Goal: Task Accomplishment & Management: Manage account settings

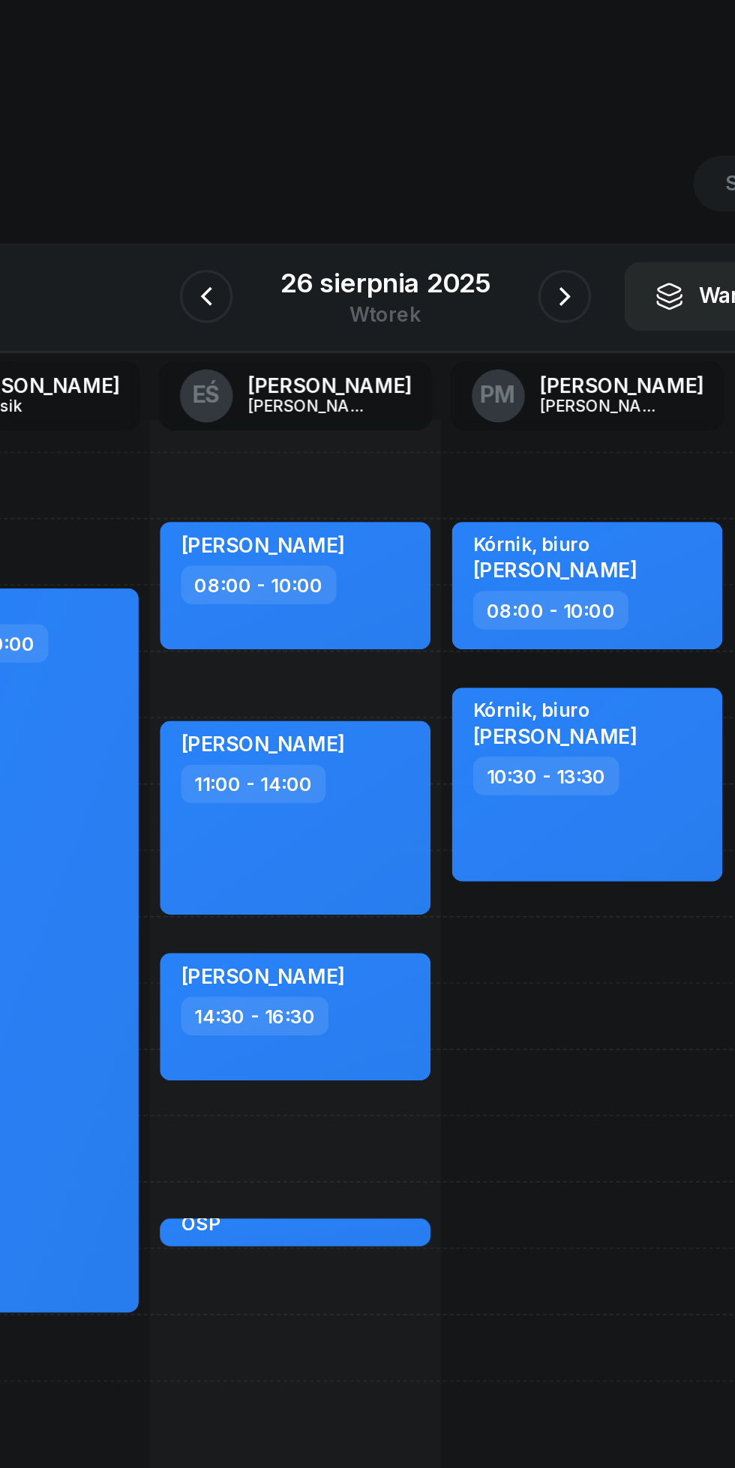
click at [468, 168] on icon "button" at bounding box center [469, 168] width 18 height 18
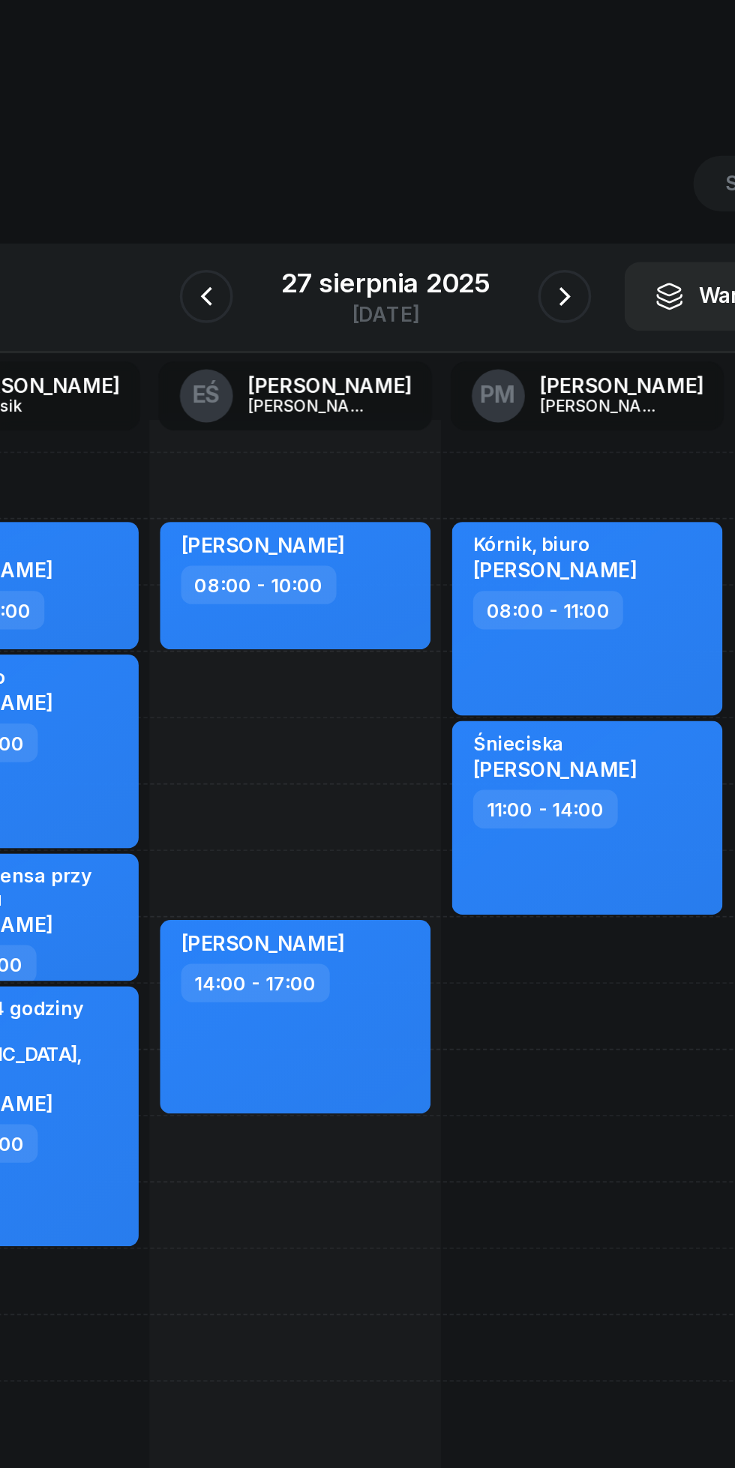
click at [279, 166] on button "button" at bounding box center [266, 168] width 30 height 30
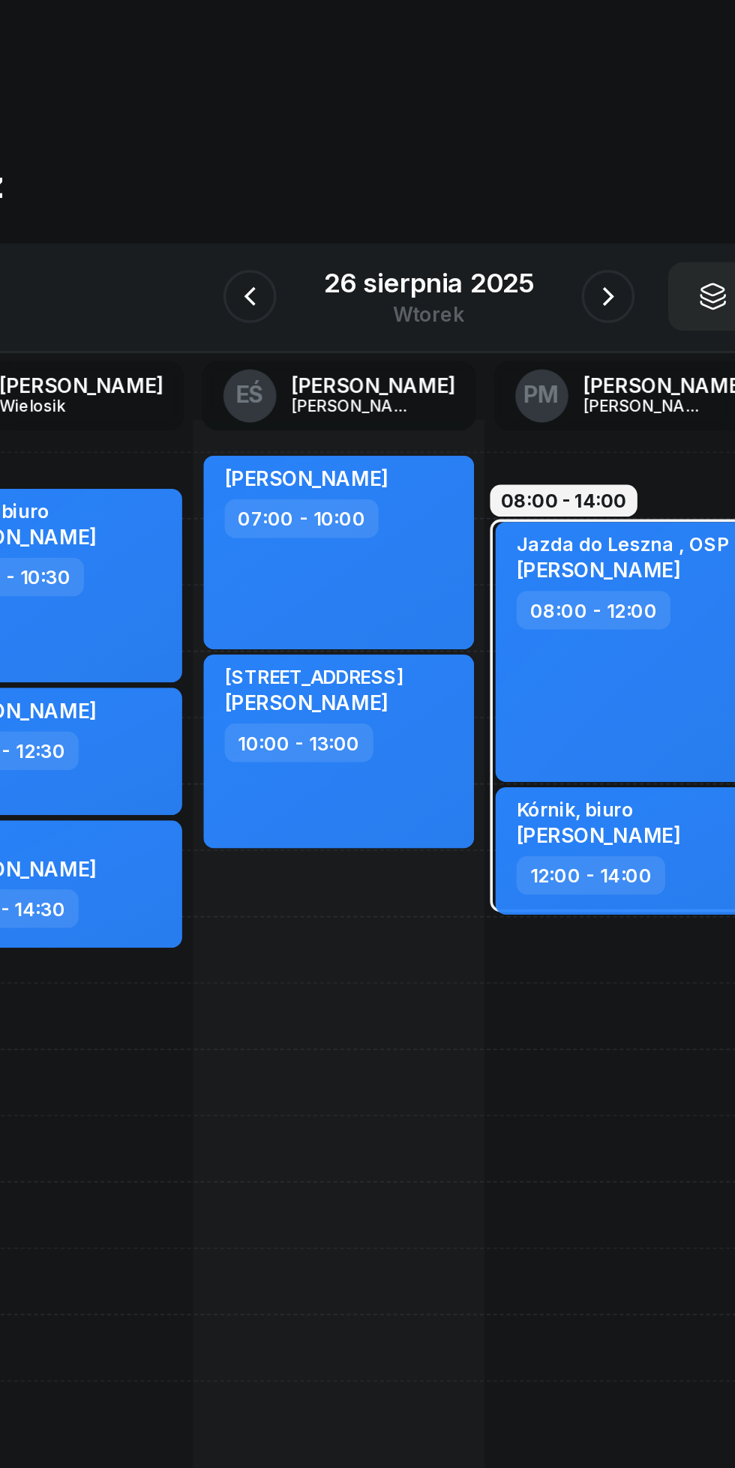
click at [266, 168] on icon "button" at bounding box center [266, 168] width 18 height 18
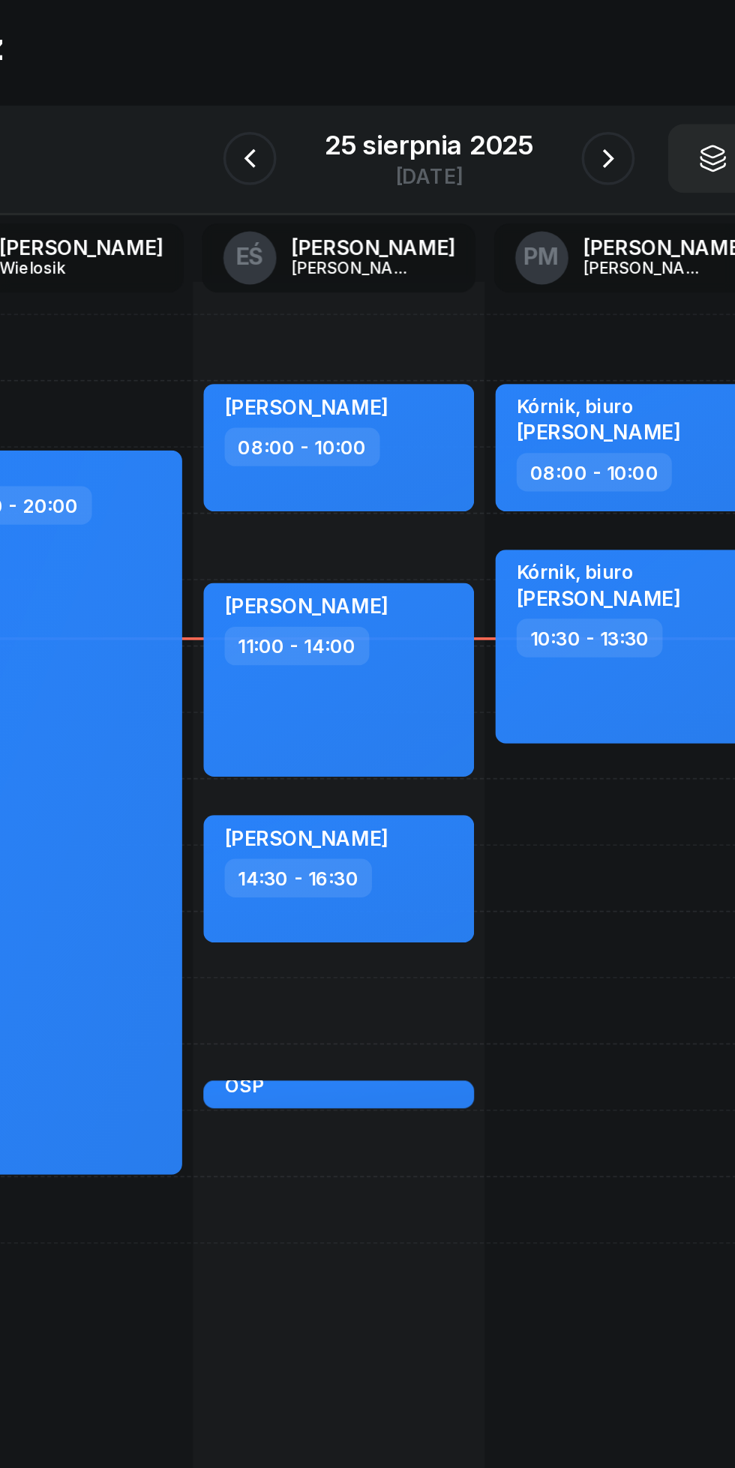
click at [365, 698] on div "[PERSON_NAME] - testy OSP" at bounding box center [318, 684] width 132 height 25
select select "18"
select select "30"
select select "19"
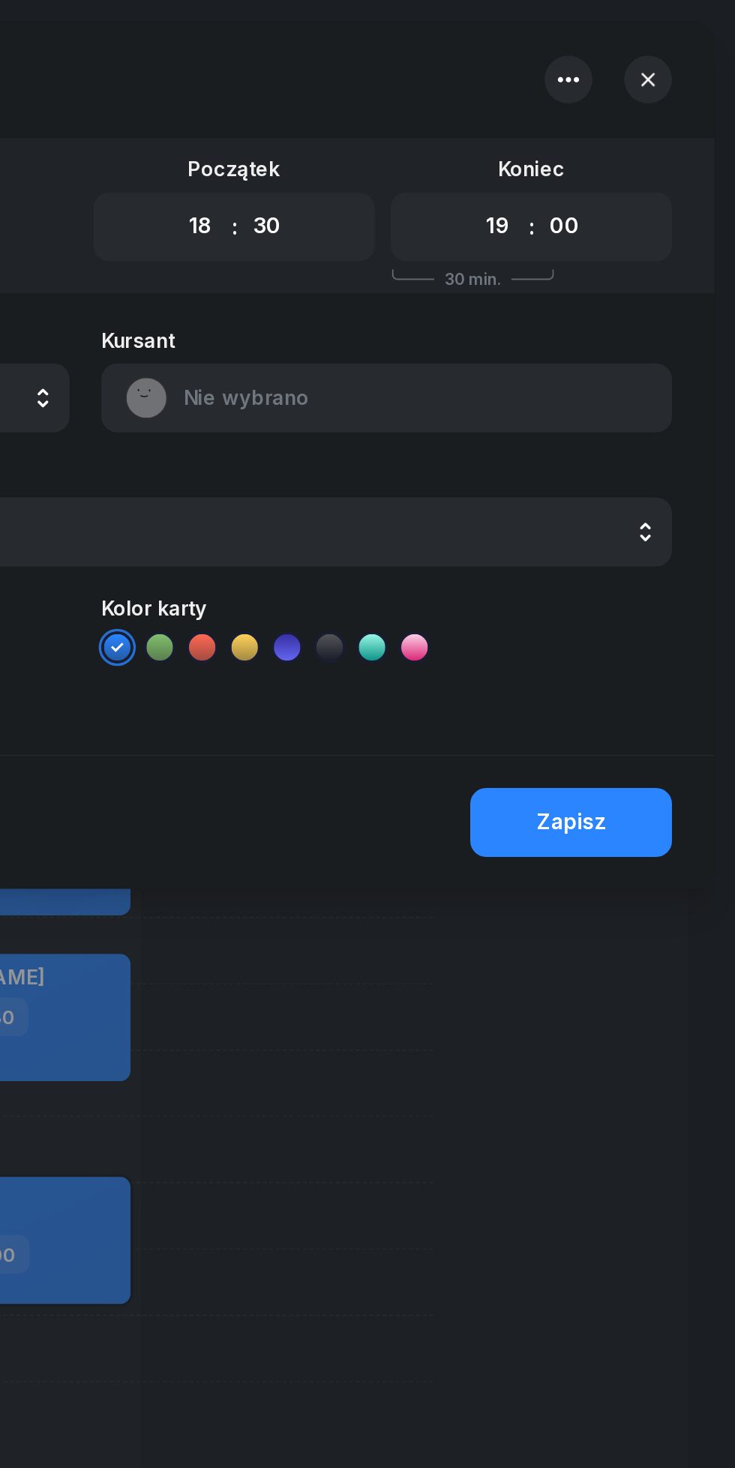
click at [644, 44] on icon "button" at bounding box center [640, 44] width 12 height 3
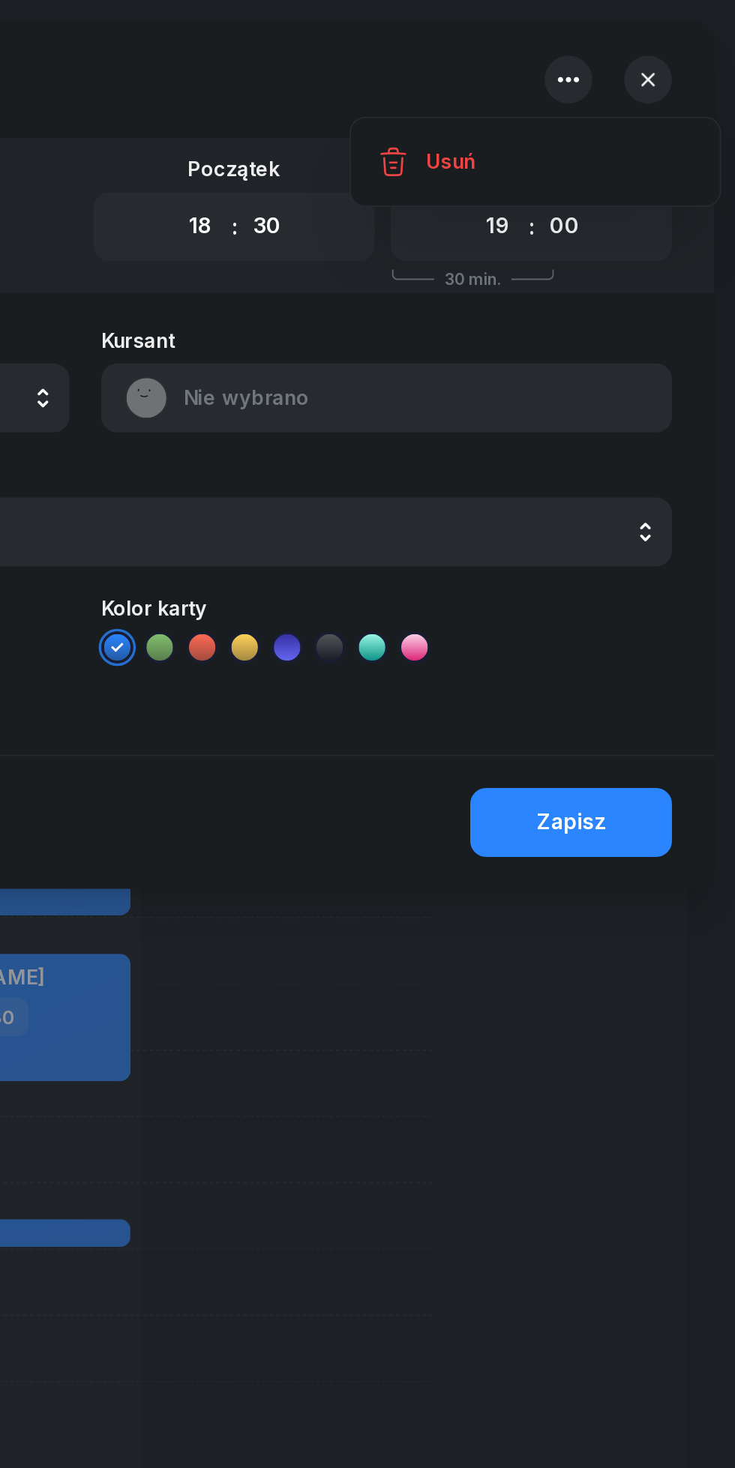
click at [570, 96] on div "Usuń" at bounding box center [573, 91] width 28 height 19
